Goal: Information Seeking & Learning: Compare options

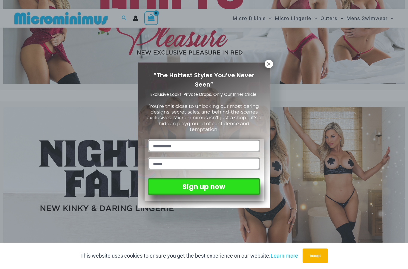
scroll to position [88, 0]
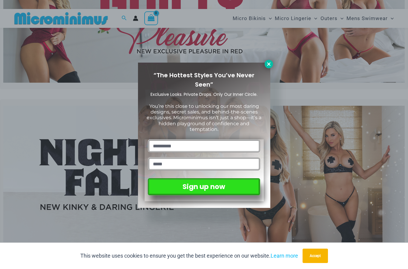
click at [268, 65] on icon at bounding box center [268, 63] width 3 height 3
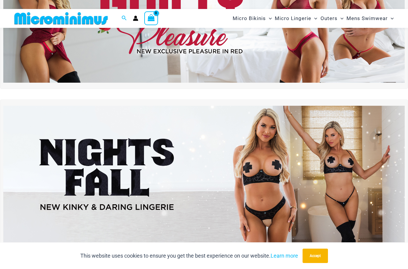
click at [294, 65] on img at bounding box center [204, 14] width 402 height 137
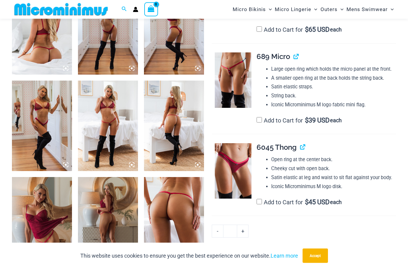
click at [236, 87] on img at bounding box center [233, 80] width 37 height 55
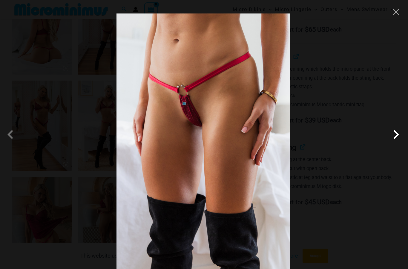
click at [395, 143] on span at bounding box center [397, 134] width 18 height 18
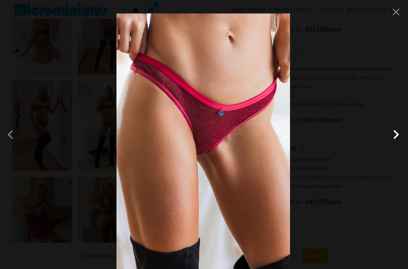
click at [399, 143] on span at bounding box center [397, 134] width 18 height 18
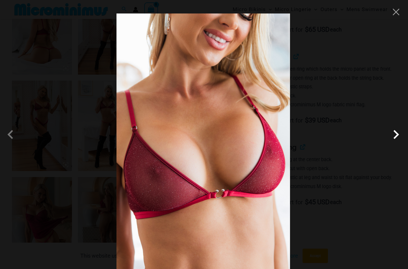
click at [399, 143] on span at bounding box center [397, 134] width 18 height 18
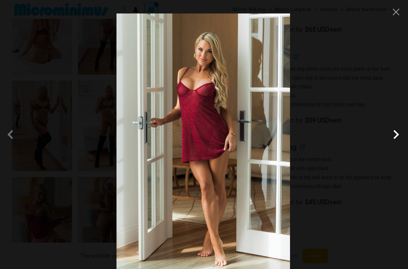
click at [400, 143] on span at bounding box center [397, 134] width 18 height 18
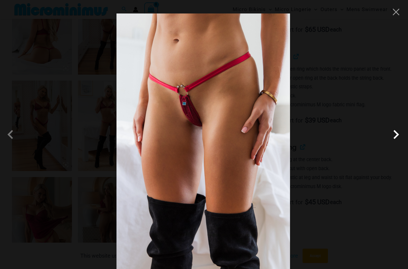
click at [397, 143] on span at bounding box center [397, 134] width 18 height 18
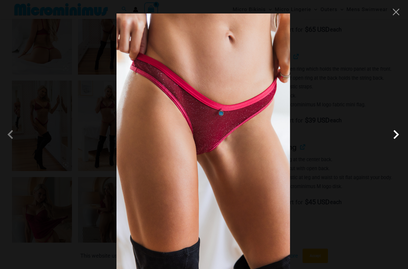
click at [400, 143] on span at bounding box center [397, 134] width 18 height 18
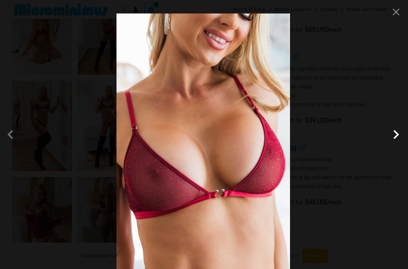
click at [402, 143] on span at bounding box center [397, 134] width 18 height 18
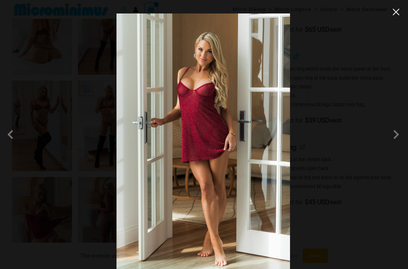
click at [396, 12] on button "Close" at bounding box center [396, 11] width 9 height 9
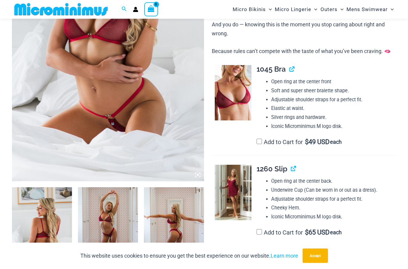
click at [189, 134] on img at bounding box center [108, 37] width 192 height 289
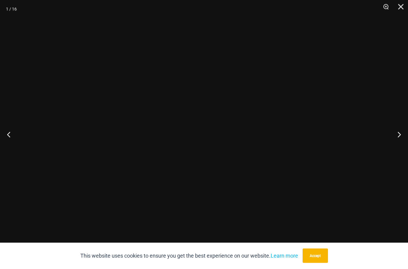
scroll to position [162, 0]
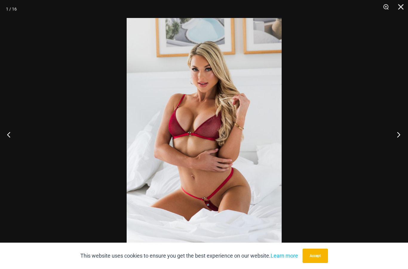
click at [399, 138] on button "Next" at bounding box center [397, 134] width 22 height 30
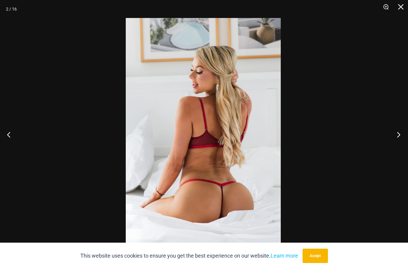
click at [405, 137] on button "Next" at bounding box center [397, 134] width 22 height 30
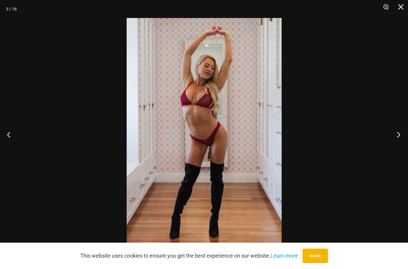
click at [405, 140] on button "Next" at bounding box center [397, 134] width 22 height 30
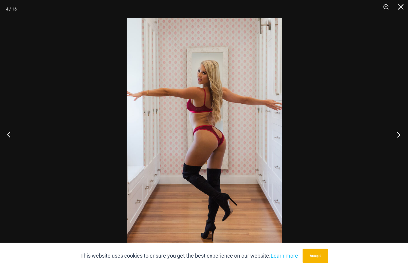
click at [402, 133] on button "Next" at bounding box center [397, 134] width 22 height 30
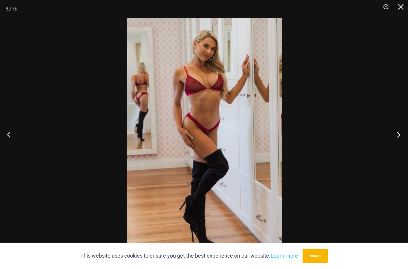
click at [401, 131] on button "Next" at bounding box center [397, 134] width 22 height 30
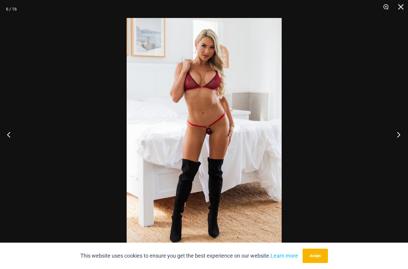
click at [401, 131] on button "Next" at bounding box center [397, 134] width 22 height 30
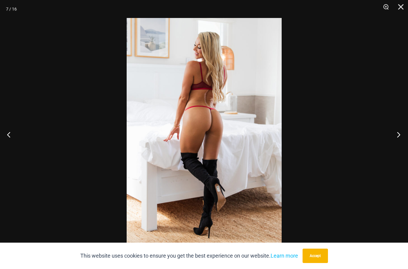
click at [401, 130] on button "Next" at bounding box center [397, 134] width 22 height 30
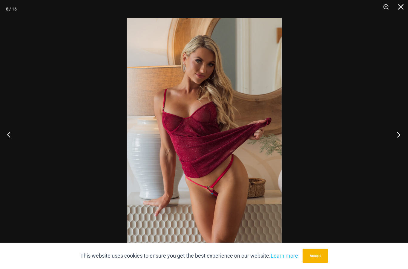
click at [399, 129] on button "Next" at bounding box center [397, 134] width 22 height 30
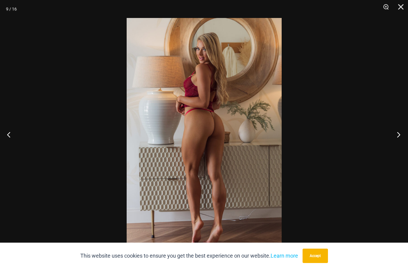
click at [399, 129] on button "Next" at bounding box center [397, 134] width 22 height 30
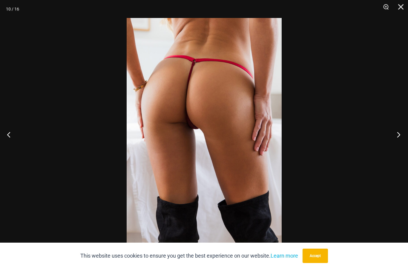
click at [399, 128] on button "Next" at bounding box center [397, 134] width 22 height 30
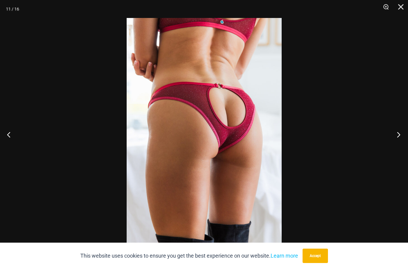
click at [399, 128] on button "Next" at bounding box center [397, 134] width 22 height 30
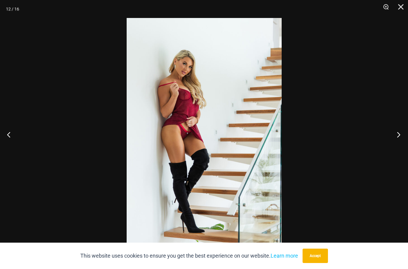
click at [399, 127] on button "Next" at bounding box center [397, 134] width 22 height 30
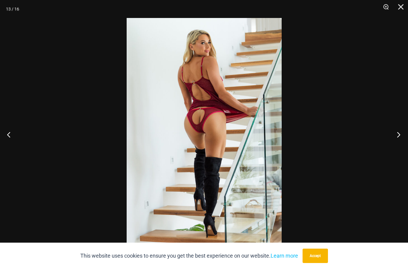
click at [399, 127] on button "Next" at bounding box center [397, 134] width 22 height 30
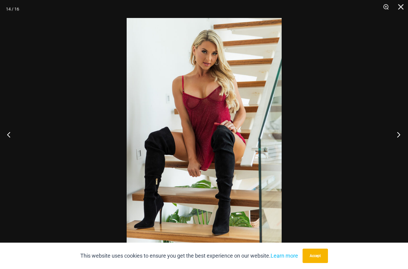
click at [399, 127] on button "Next" at bounding box center [397, 134] width 22 height 30
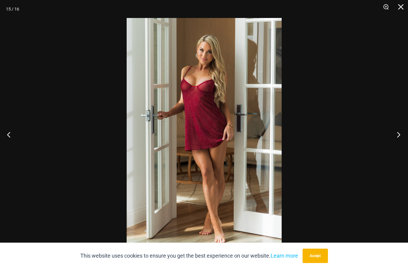
click at [400, 127] on button "Next" at bounding box center [397, 134] width 22 height 30
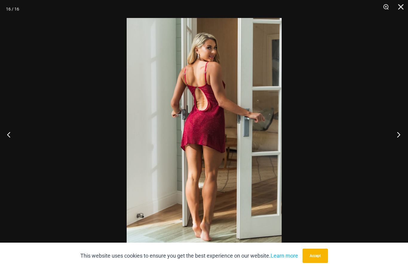
click at [400, 128] on button "Next" at bounding box center [397, 134] width 22 height 30
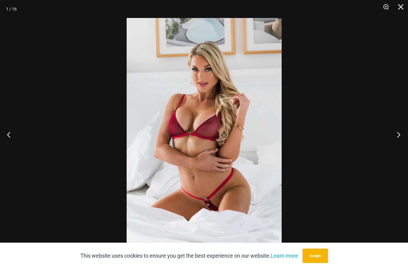
click at [399, 128] on button "Next" at bounding box center [397, 134] width 22 height 30
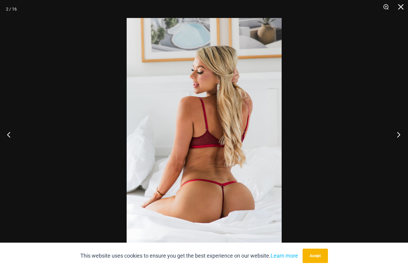
click at [399, 128] on button "Next" at bounding box center [397, 134] width 22 height 30
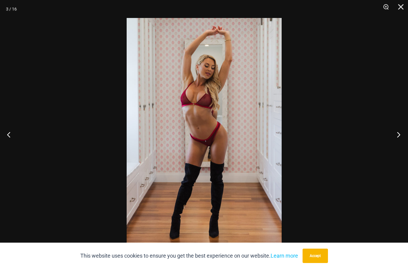
click at [399, 128] on button "Next" at bounding box center [397, 134] width 22 height 30
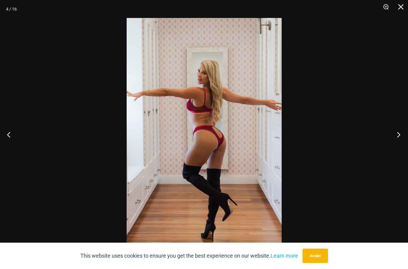
click at [400, 129] on button "Next" at bounding box center [397, 134] width 22 height 30
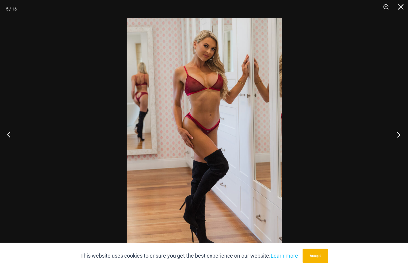
click at [400, 128] on button "Next" at bounding box center [397, 134] width 22 height 30
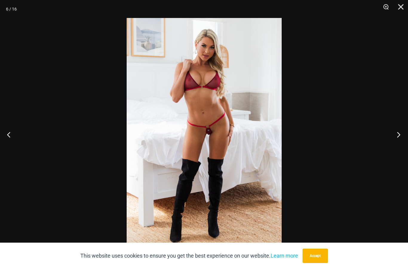
click at [400, 128] on button "Next" at bounding box center [397, 134] width 22 height 30
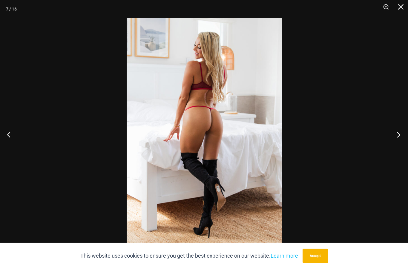
click at [400, 128] on button "Next" at bounding box center [397, 134] width 22 height 30
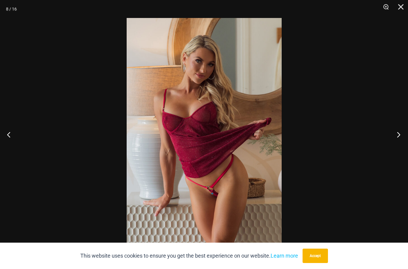
click at [399, 128] on button "Next" at bounding box center [397, 134] width 22 height 30
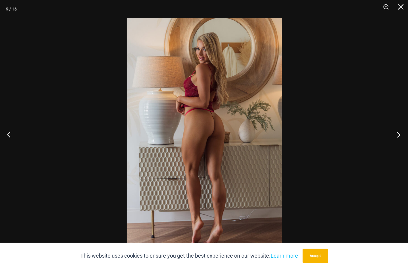
click at [400, 129] on button "Next" at bounding box center [397, 134] width 22 height 30
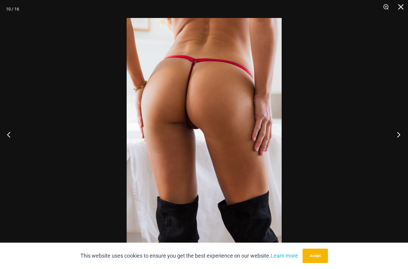
click at [400, 129] on button "Next" at bounding box center [397, 134] width 22 height 30
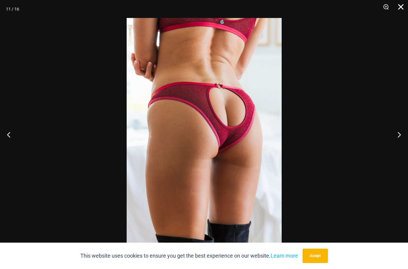
click at [402, 7] on button "Close" at bounding box center [399, 9] width 15 height 18
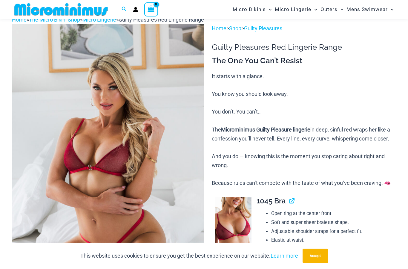
scroll to position [0, 0]
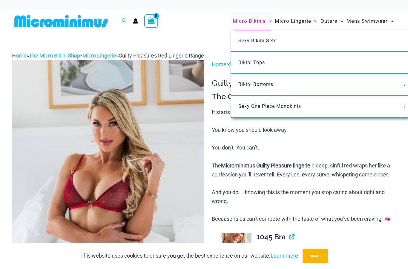
click at [261, 21] on span "Micro Bikinis" at bounding box center [249, 20] width 33 height 15
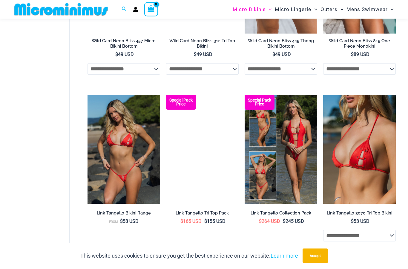
scroll to position [445, 0]
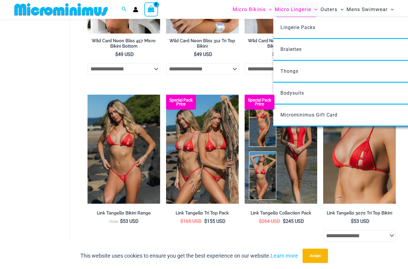
click at [299, 9] on span "Micro Lingerie" at bounding box center [293, 9] width 36 height 15
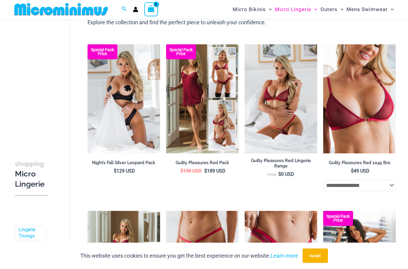
scroll to position [67, 0]
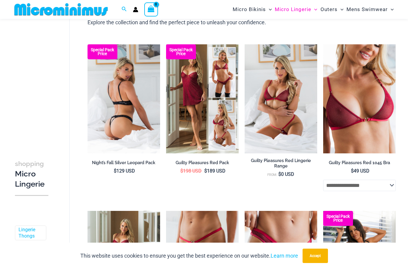
click at [143, 92] on img at bounding box center [124, 98] width 73 height 109
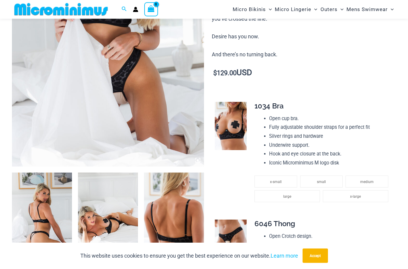
click at [200, 161] on icon at bounding box center [199, 161] width 1 height 1
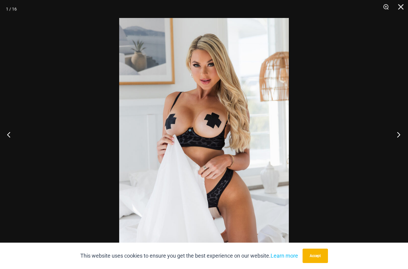
click at [401, 148] on button "Next" at bounding box center [397, 134] width 22 height 30
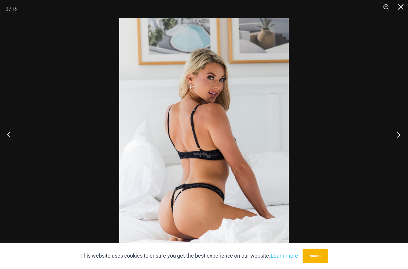
click at [402, 149] on button "Next" at bounding box center [397, 134] width 22 height 30
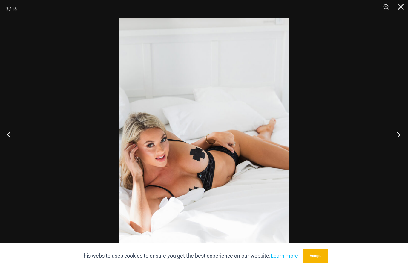
click at [404, 149] on button "Next" at bounding box center [397, 134] width 22 height 30
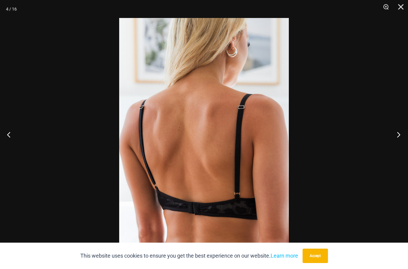
click at [405, 149] on button "Next" at bounding box center [397, 134] width 22 height 30
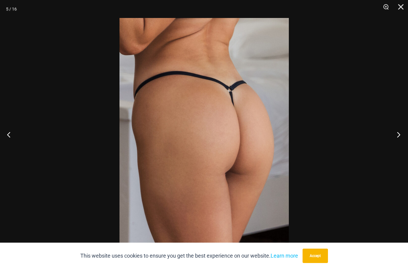
click at [406, 149] on button "Next" at bounding box center [397, 134] width 22 height 30
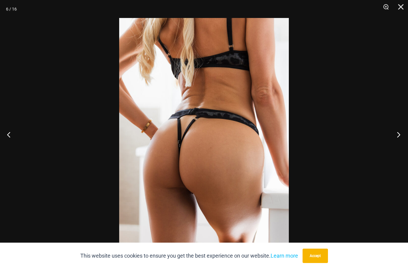
click at [402, 149] on button "Next" at bounding box center [397, 134] width 22 height 30
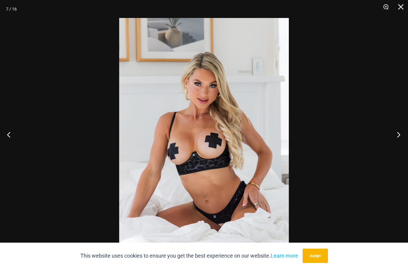
click at [402, 149] on button "Next" at bounding box center [397, 134] width 22 height 30
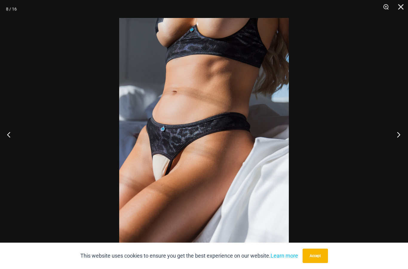
click at [402, 149] on button "Next" at bounding box center [397, 134] width 22 height 30
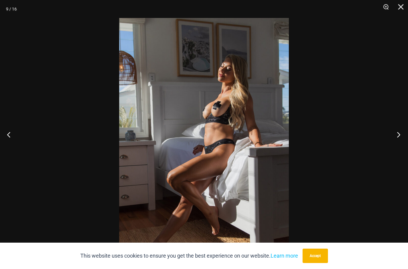
click at [400, 147] on button "Next" at bounding box center [397, 134] width 22 height 30
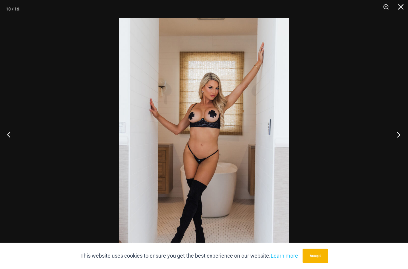
click at [399, 146] on button "Next" at bounding box center [397, 134] width 22 height 30
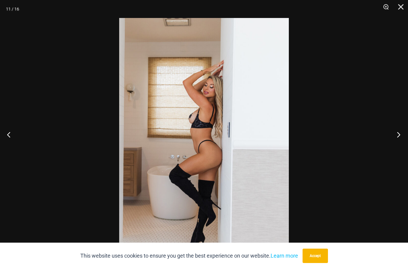
click at [399, 145] on button "Next" at bounding box center [397, 134] width 22 height 30
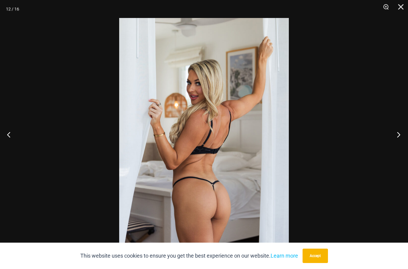
click at [399, 145] on button "Next" at bounding box center [397, 134] width 22 height 30
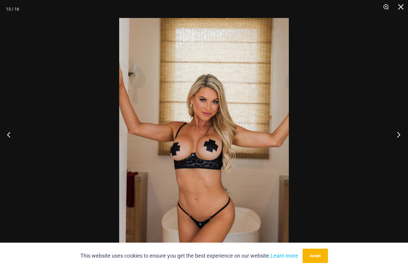
click at [398, 145] on button "Next" at bounding box center [397, 134] width 22 height 30
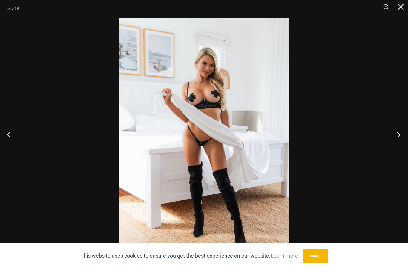
click at [398, 144] on button "Next" at bounding box center [397, 134] width 22 height 30
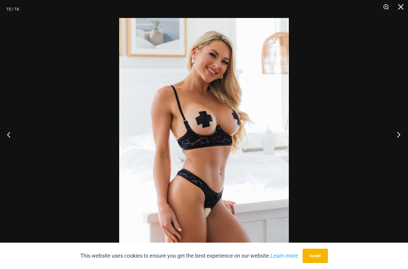
click at [397, 143] on button "Next" at bounding box center [397, 134] width 22 height 30
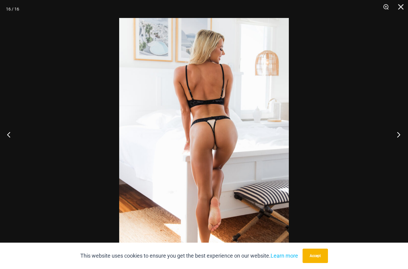
click at [404, 147] on button "Next" at bounding box center [397, 134] width 22 height 30
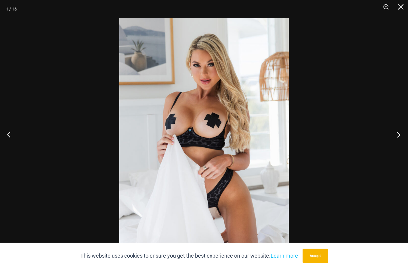
click at [402, 145] on button "Next" at bounding box center [397, 134] width 22 height 30
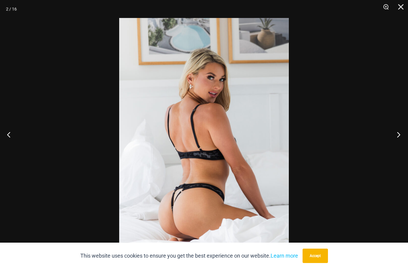
click at [405, 144] on button "Next" at bounding box center [397, 134] width 22 height 30
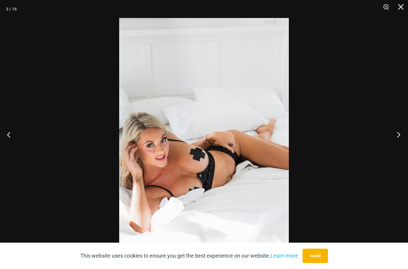
click at [405, 142] on button "Next" at bounding box center [397, 134] width 22 height 30
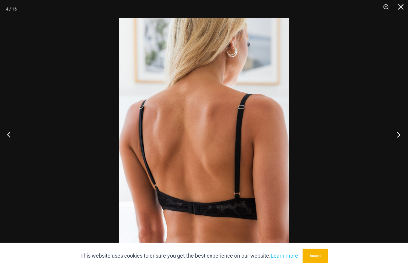
click at [405, 141] on button "Next" at bounding box center [397, 134] width 22 height 30
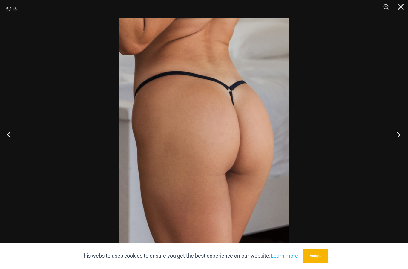
click at [403, 141] on button "Next" at bounding box center [397, 134] width 22 height 30
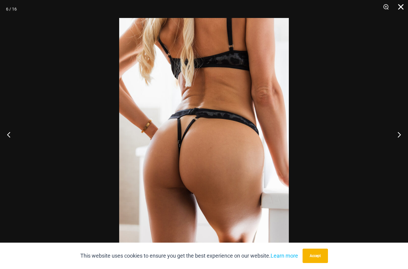
click at [402, 6] on button "Close" at bounding box center [399, 9] width 15 height 18
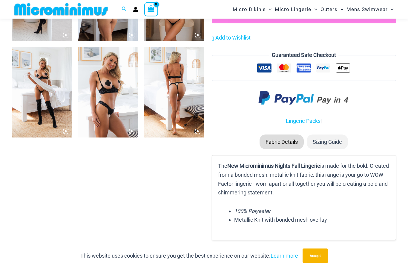
scroll to position [686, 0]
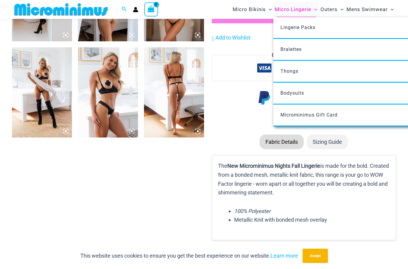
click at [306, 11] on span "Micro Lingerie" at bounding box center [293, 9] width 36 height 15
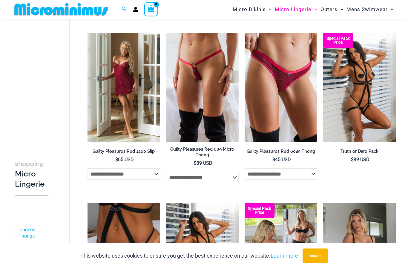
scroll to position [245, 0]
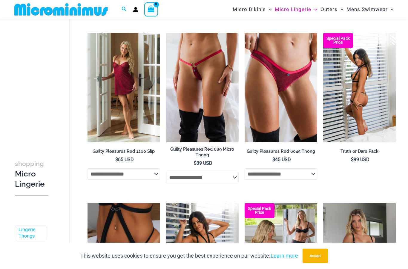
click at [370, 79] on img at bounding box center [360, 87] width 73 height 109
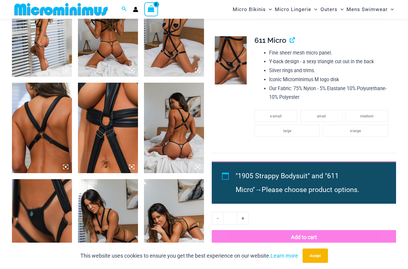
scroll to position [364, 0]
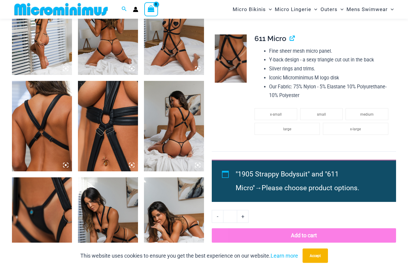
click at [125, 119] on img at bounding box center [108, 126] width 60 height 90
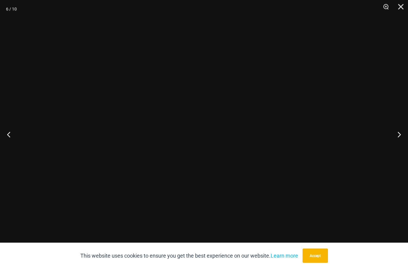
scroll to position [364, 0]
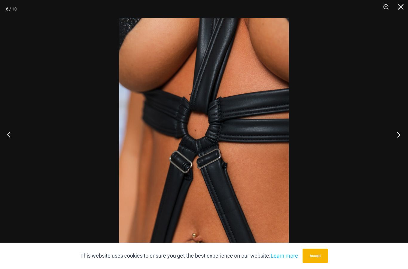
click at [402, 145] on button "Next" at bounding box center [397, 134] width 22 height 30
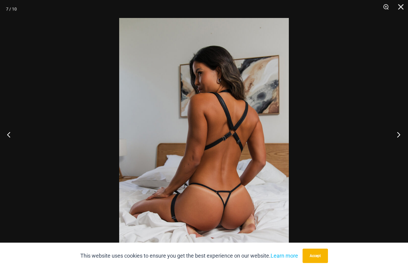
click at [402, 145] on button "Next" at bounding box center [397, 134] width 22 height 30
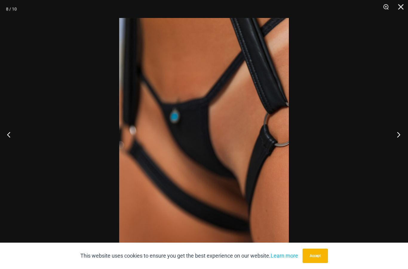
click at [401, 142] on button "Next" at bounding box center [397, 134] width 22 height 30
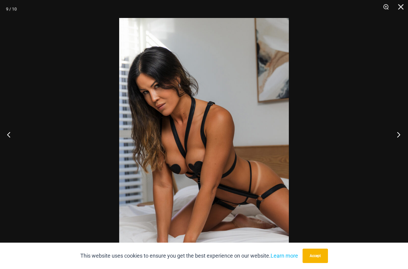
click at [401, 142] on button "Next" at bounding box center [397, 134] width 22 height 30
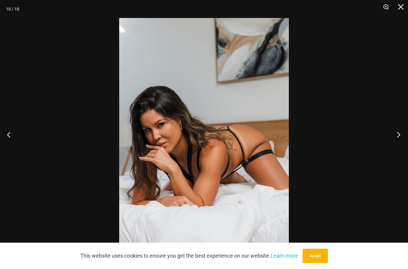
click at [401, 141] on button "Next" at bounding box center [397, 134] width 22 height 30
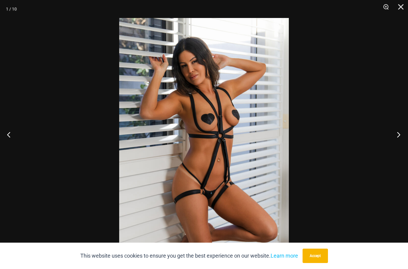
click at [401, 141] on button "Next" at bounding box center [397, 134] width 22 height 30
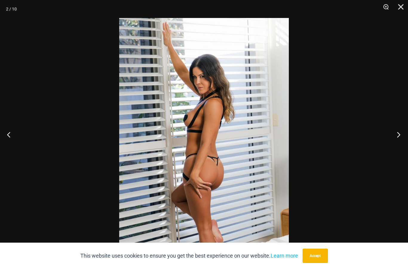
click at [401, 141] on button "Next" at bounding box center [397, 134] width 22 height 30
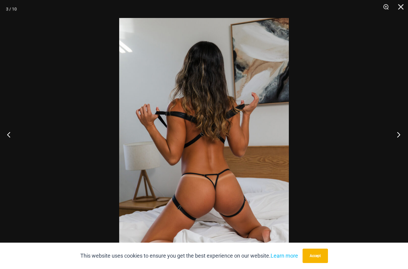
click at [402, 141] on button "Next" at bounding box center [397, 134] width 22 height 30
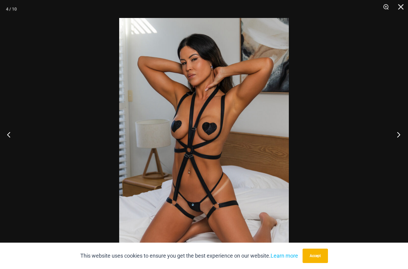
click at [400, 141] on button "Next" at bounding box center [397, 134] width 22 height 30
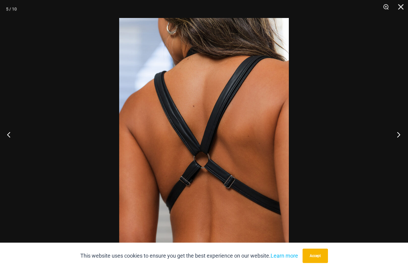
click at [400, 140] on button "Next" at bounding box center [397, 134] width 22 height 30
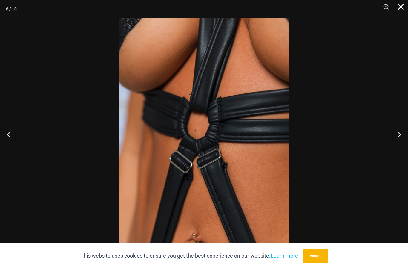
click at [402, 7] on button "Close" at bounding box center [399, 9] width 15 height 18
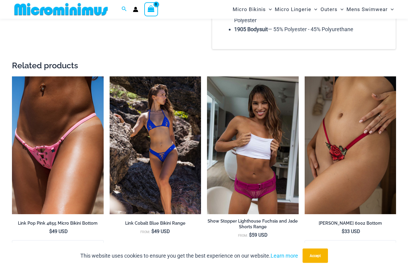
scroll to position [800, 0]
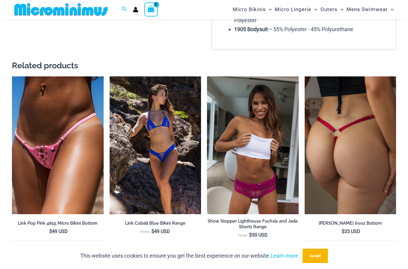
click at [377, 113] on img at bounding box center [351, 145] width 92 height 138
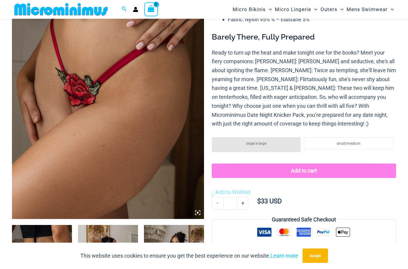
scroll to position [127, 0]
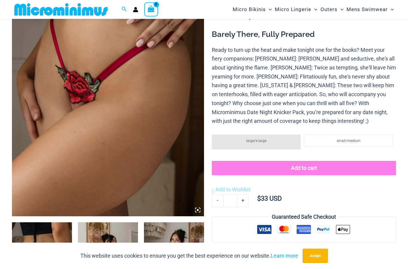
click at [199, 210] on icon at bounding box center [197, 209] width 5 height 5
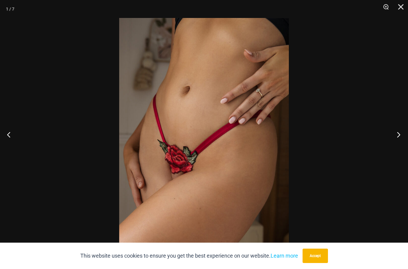
click at [402, 149] on button "Next" at bounding box center [397, 134] width 22 height 30
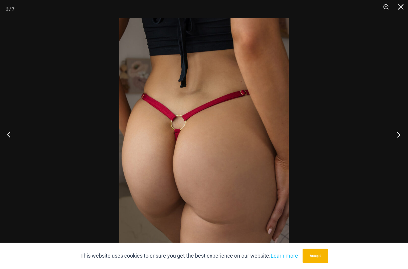
click at [402, 149] on button "Next" at bounding box center [397, 134] width 22 height 30
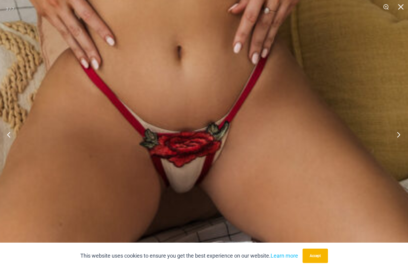
click at [402, 149] on button "Next" at bounding box center [397, 134] width 22 height 30
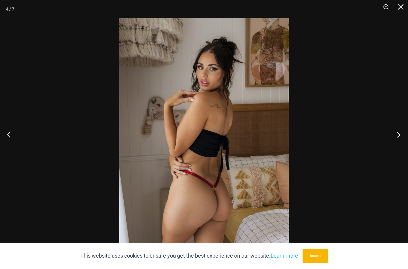
click at [401, 149] on button "Next" at bounding box center [397, 134] width 22 height 30
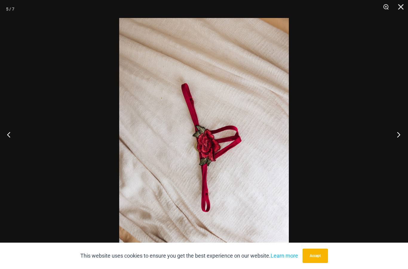
click at [400, 148] on button "Next" at bounding box center [397, 134] width 22 height 30
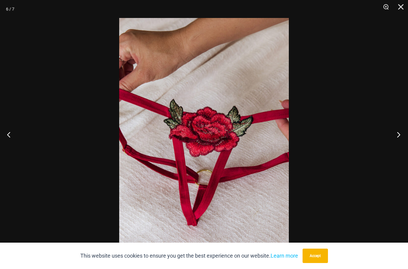
click at [398, 148] on button "Next" at bounding box center [397, 134] width 22 height 30
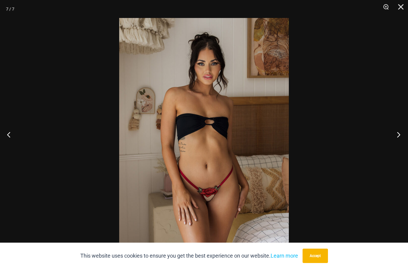
click at [400, 147] on button "Next" at bounding box center [397, 134] width 22 height 30
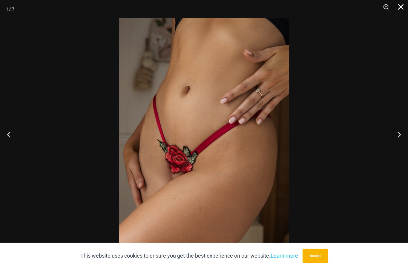
click at [399, 9] on button "Close" at bounding box center [399, 9] width 15 height 18
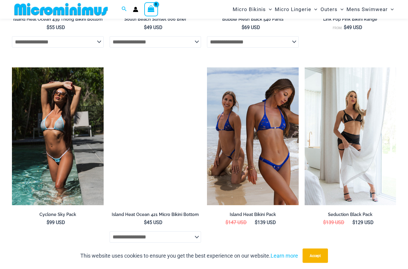
scroll to position [688, 0]
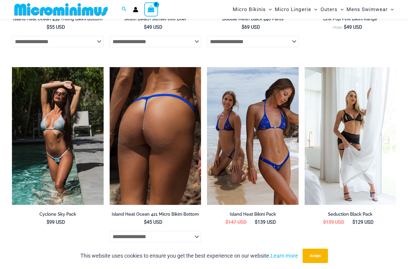
click at [176, 129] on img at bounding box center [156, 136] width 92 height 138
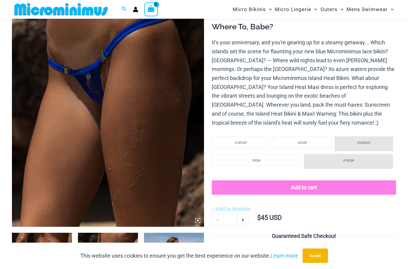
scroll to position [115, 0]
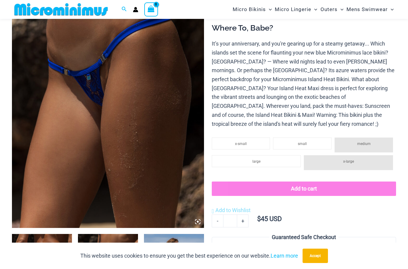
click at [198, 222] on icon at bounding box center [197, 221] width 5 height 5
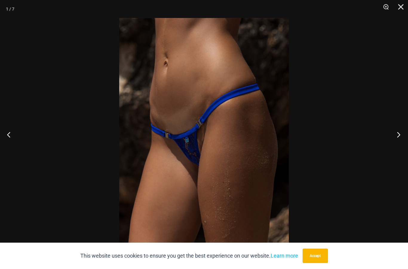
click at [402, 149] on button "Next" at bounding box center [397, 134] width 22 height 30
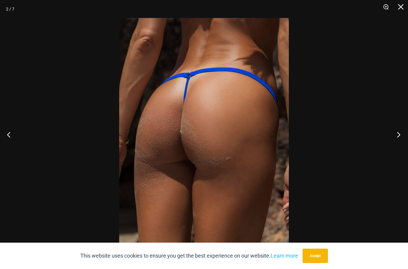
click at [402, 147] on button "Next" at bounding box center [397, 134] width 22 height 30
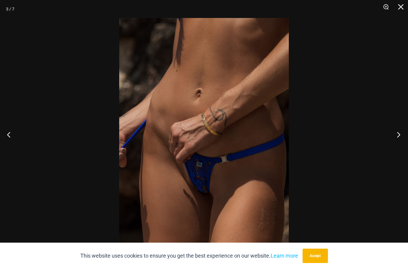
click at [400, 148] on button "Next" at bounding box center [397, 134] width 22 height 30
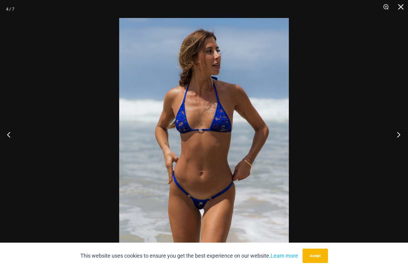
click at [400, 149] on button "Next" at bounding box center [397, 134] width 22 height 30
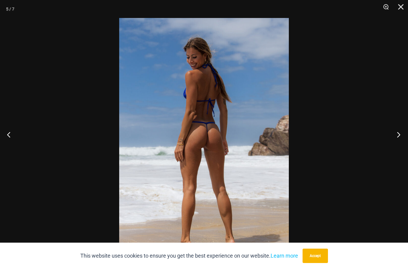
click at [400, 149] on button "Next" at bounding box center [397, 134] width 22 height 30
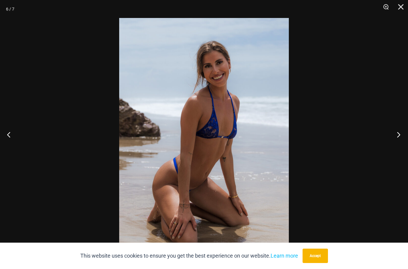
click at [401, 148] on button "Next" at bounding box center [397, 134] width 22 height 30
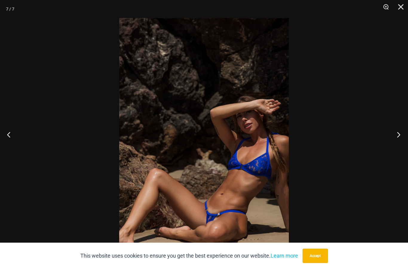
click at [400, 148] on button "Next" at bounding box center [397, 134] width 22 height 30
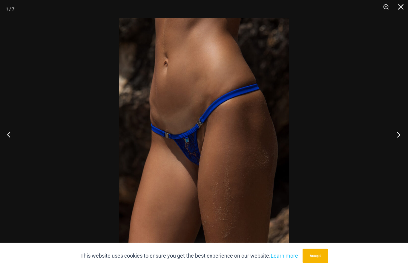
click at [400, 147] on button "Next" at bounding box center [397, 134] width 22 height 30
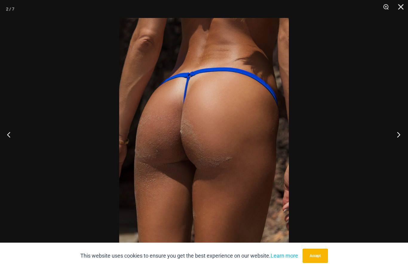
click at [400, 147] on button "Next" at bounding box center [397, 134] width 22 height 30
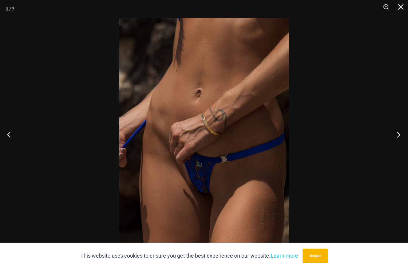
click at [400, 147] on button "Next" at bounding box center [397, 134] width 22 height 30
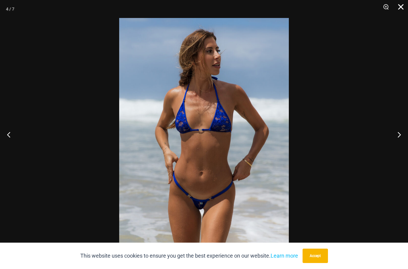
click at [401, 7] on button "Close" at bounding box center [399, 9] width 15 height 18
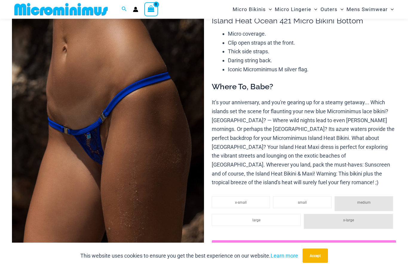
scroll to position [0, 0]
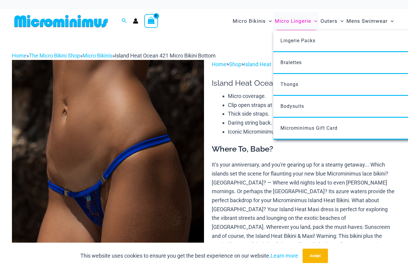
click at [302, 20] on span "Micro Lingerie" at bounding box center [293, 20] width 36 height 15
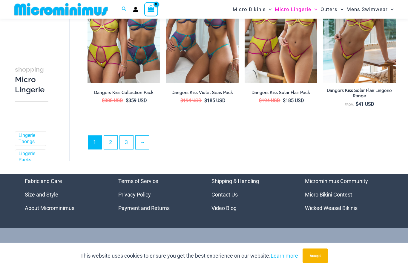
scroll to position [1340, 0]
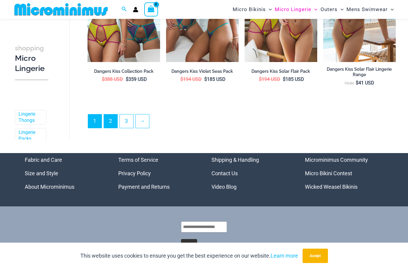
click at [115, 123] on link "2" at bounding box center [110, 120] width 13 height 13
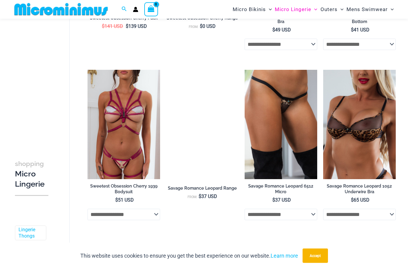
scroll to position [1179, 0]
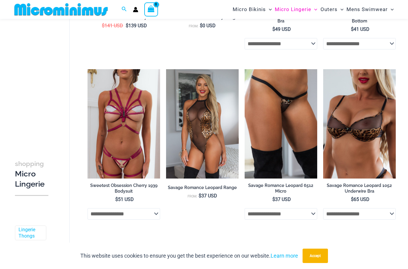
click at [141, 255] on link "3" at bounding box center [142, 251] width 13 height 13
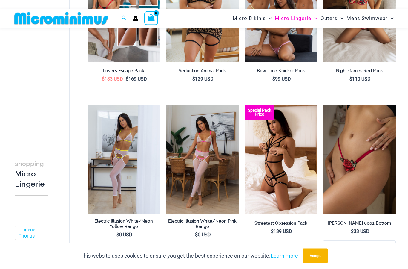
scroll to position [114, 0]
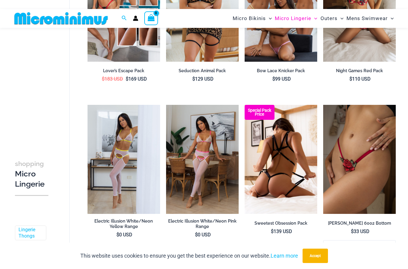
click at [291, 155] on img at bounding box center [281, 159] width 73 height 109
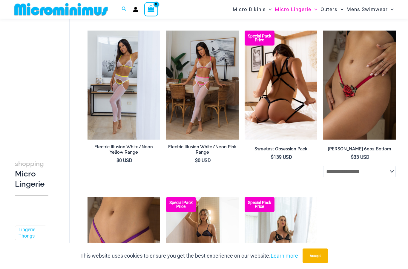
scroll to position [179, 0]
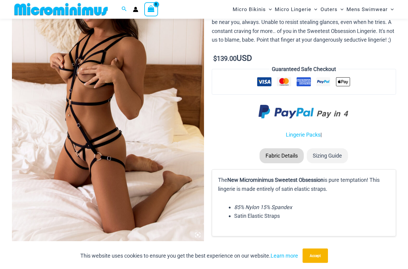
scroll to position [114, 0]
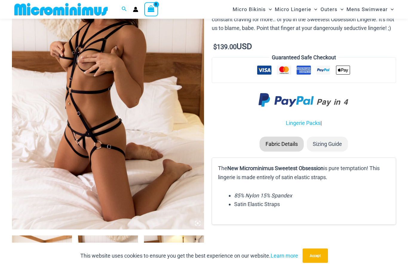
click at [198, 223] on icon at bounding box center [198, 223] width 2 height 2
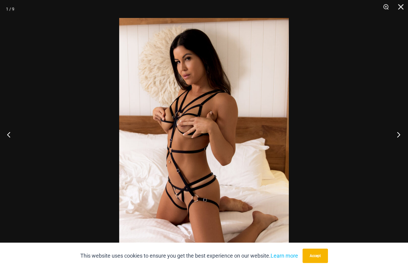
click at [402, 148] on button "Next" at bounding box center [397, 134] width 22 height 30
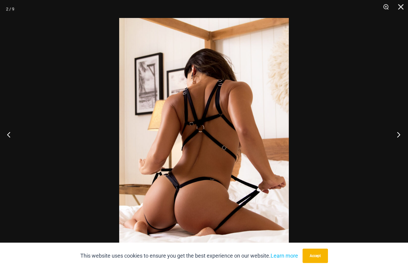
click at [403, 146] on button "Next" at bounding box center [397, 134] width 22 height 30
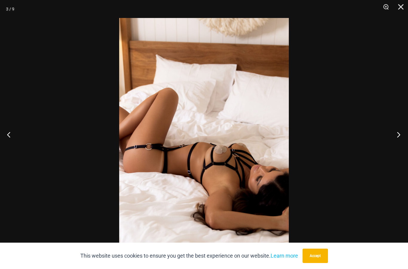
click at [401, 145] on button "Next" at bounding box center [397, 134] width 22 height 30
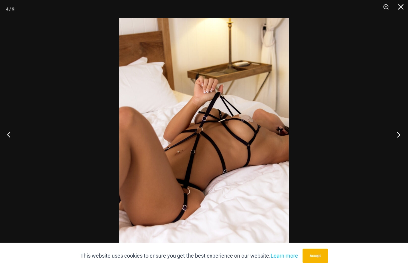
click at [401, 145] on button "Next" at bounding box center [397, 134] width 22 height 30
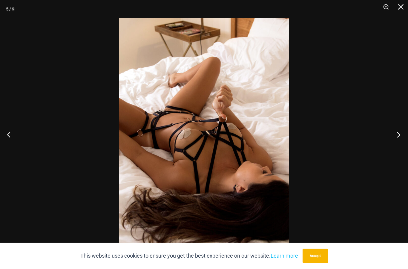
click at [407, 149] on button "Next" at bounding box center [397, 134] width 22 height 30
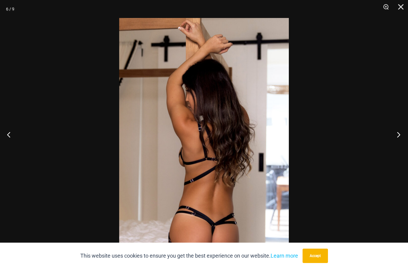
click at [405, 149] on button "Next" at bounding box center [397, 134] width 22 height 30
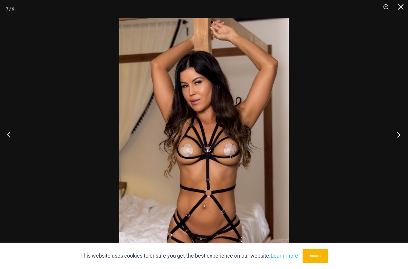
click at [405, 147] on button "Next" at bounding box center [397, 134] width 22 height 30
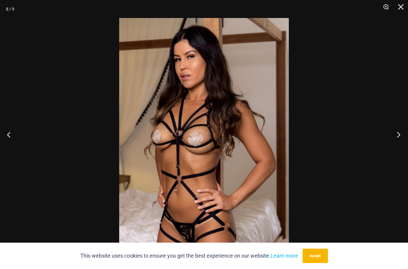
click at [400, 147] on button "Next" at bounding box center [397, 134] width 22 height 30
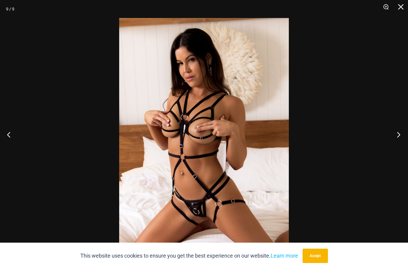
click at [401, 147] on button "Next" at bounding box center [397, 134] width 22 height 30
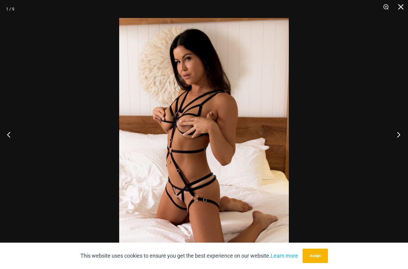
click at [402, 147] on button "Next" at bounding box center [397, 134] width 22 height 30
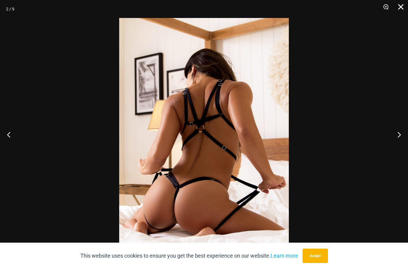
click at [402, 5] on button "Close" at bounding box center [399, 9] width 15 height 18
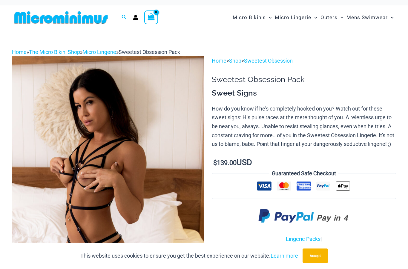
scroll to position [0, 0]
